Goal: Navigation & Orientation: Find specific page/section

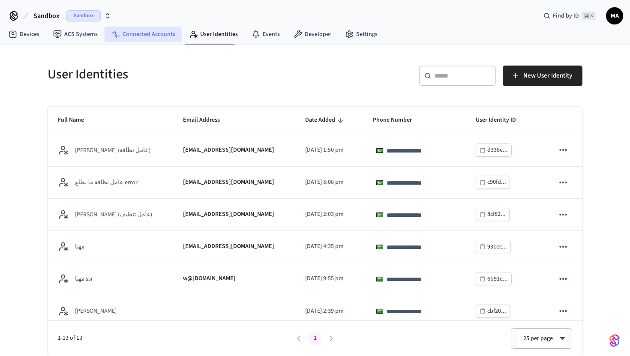
click at [116, 32] on icon at bounding box center [115, 34] width 9 height 9
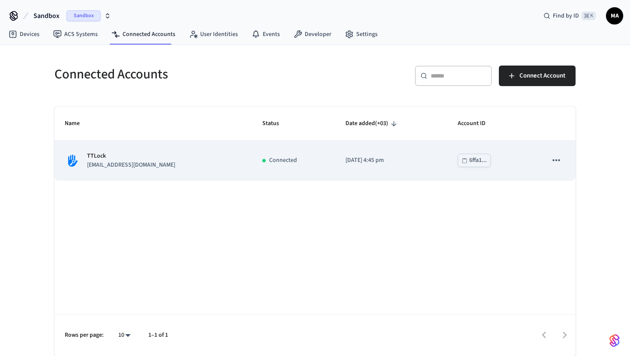
click at [252, 177] on td "Connected" at bounding box center [293, 160] width 83 height 39
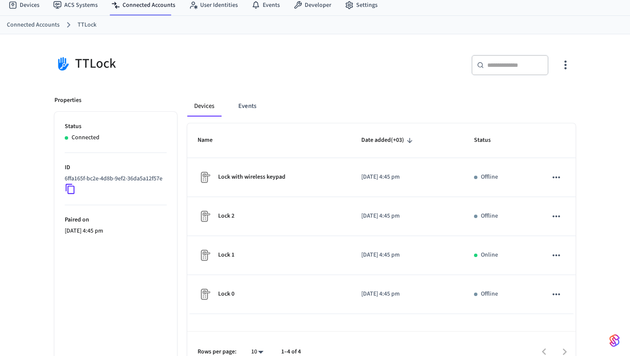
scroll to position [46, 0]
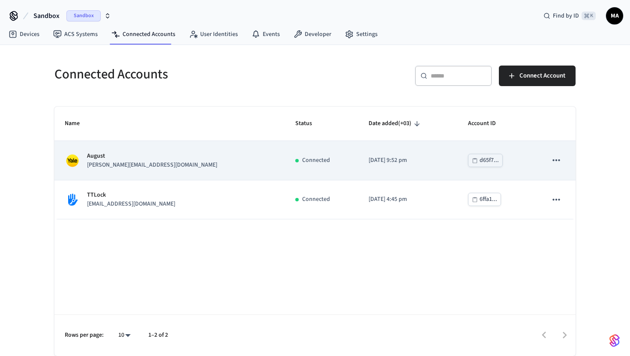
click at [180, 152] on div "[PERSON_NAME] [PERSON_NAME][EMAIL_ADDRESS][DOMAIN_NAME]" at bounding box center [170, 161] width 210 height 18
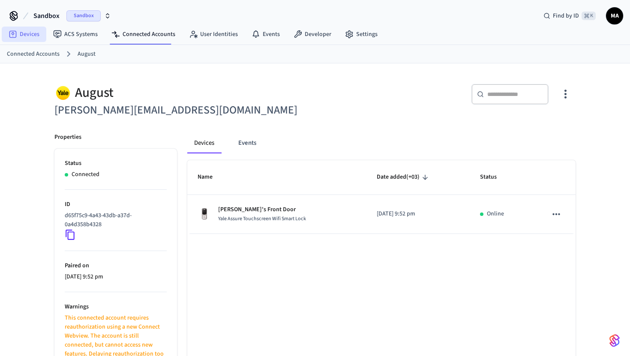
click at [35, 32] on link "Devices" at bounding box center [24, 34] width 45 height 15
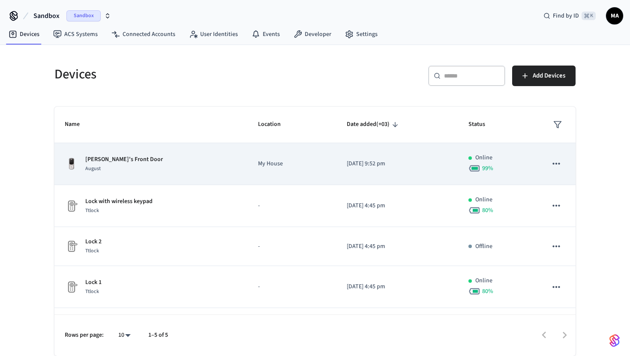
click at [173, 172] on div "[PERSON_NAME]'s Front Door August" at bounding box center [151, 164] width 173 height 18
